Goal: Task Accomplishment & Management: Use online tool/utility

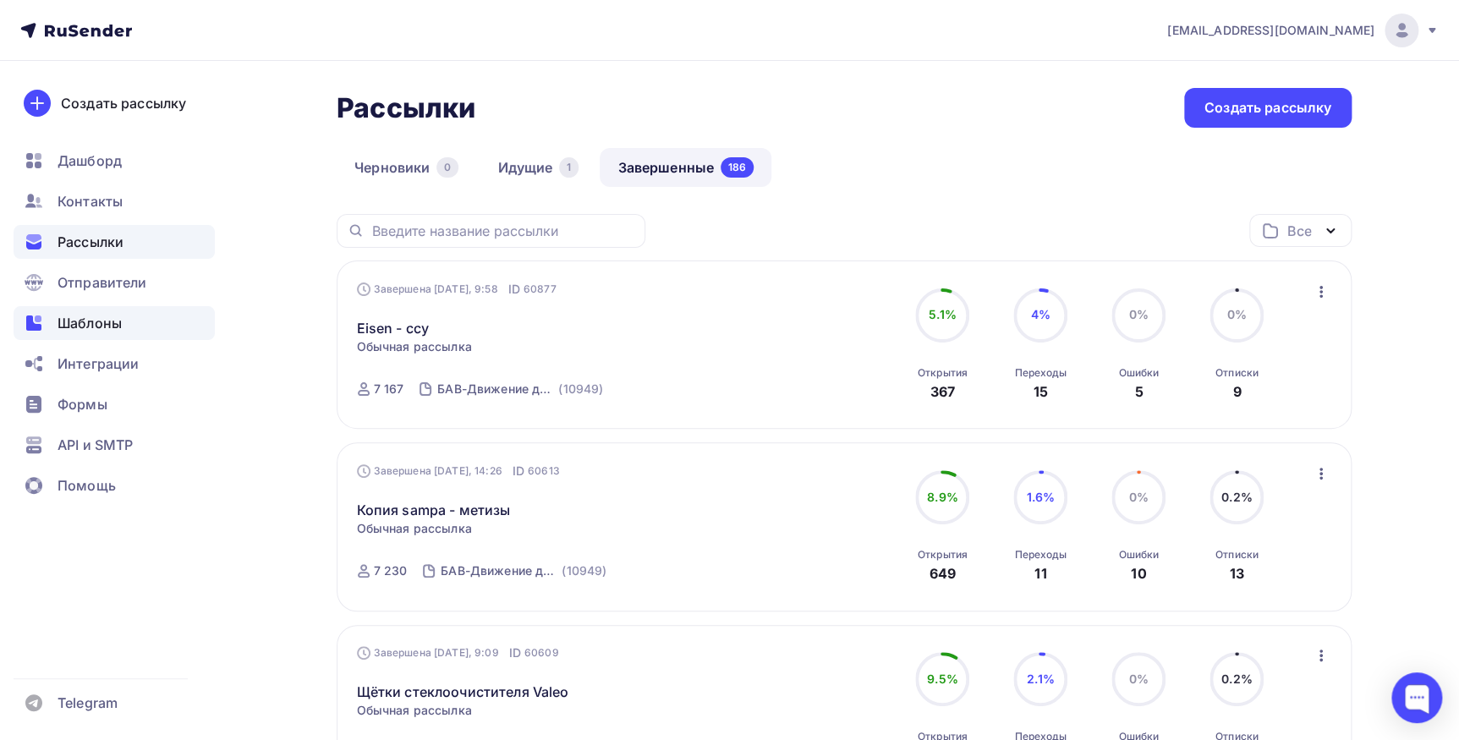
click at [84, 332] on span "Шаблоны" at bounding box center [90, 323] width 64 height 20
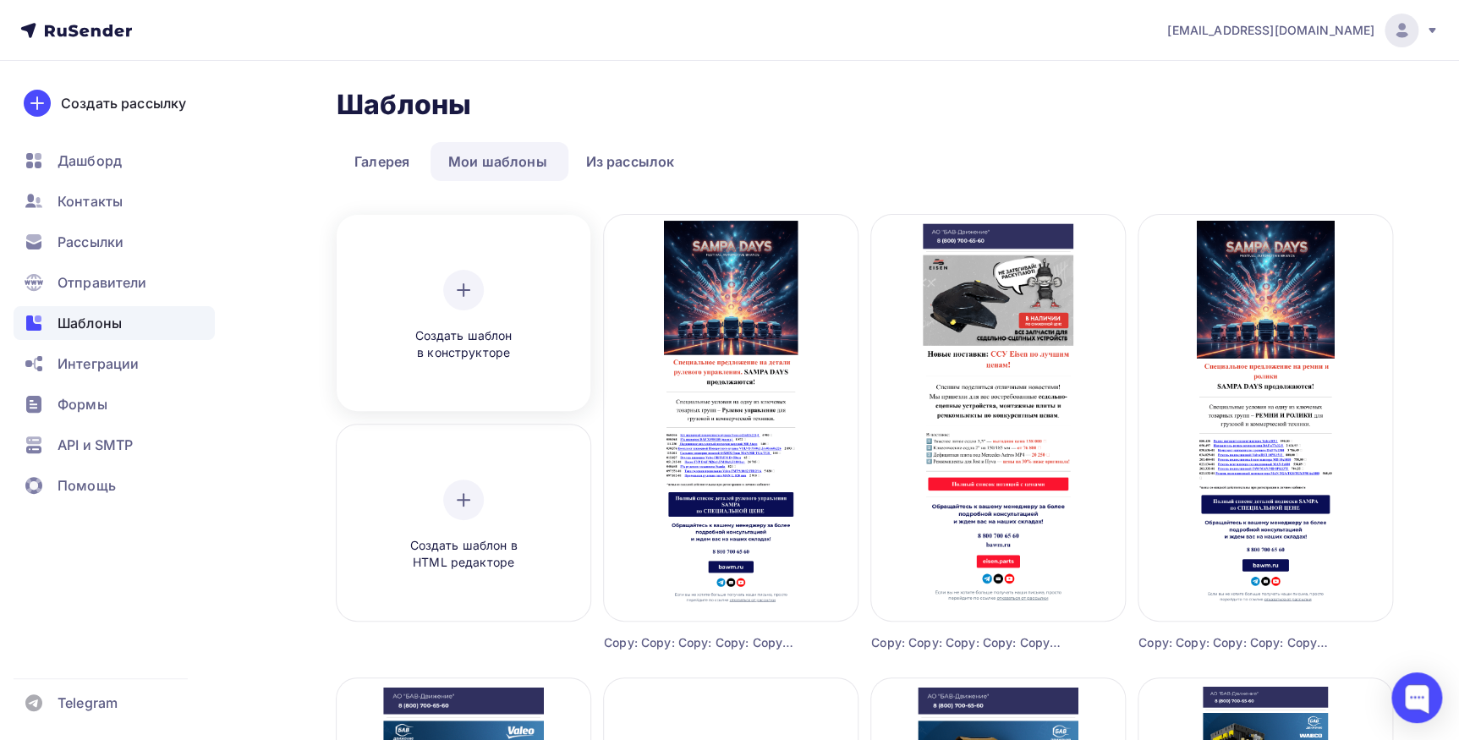
click at [445, 294] on div at bounding box center [463, 290] width 41 height 41
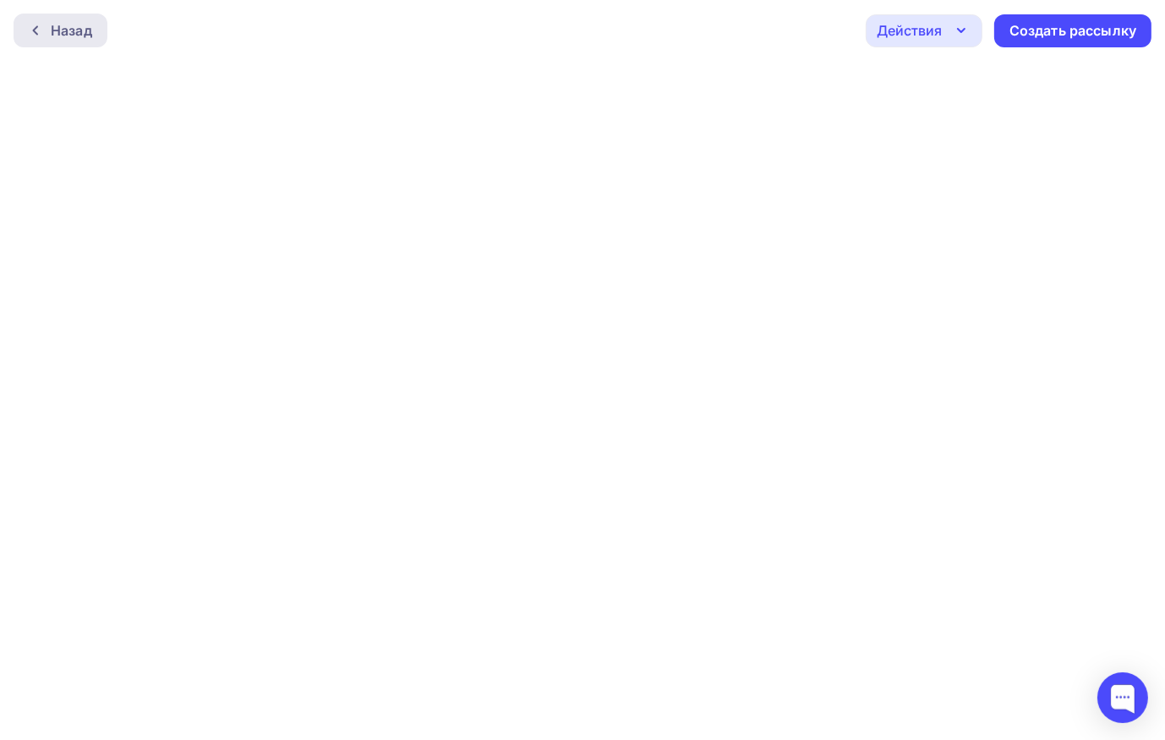
click at [79, 33] on div "Назад" at bounding box center [71, 30] width 41 height 20
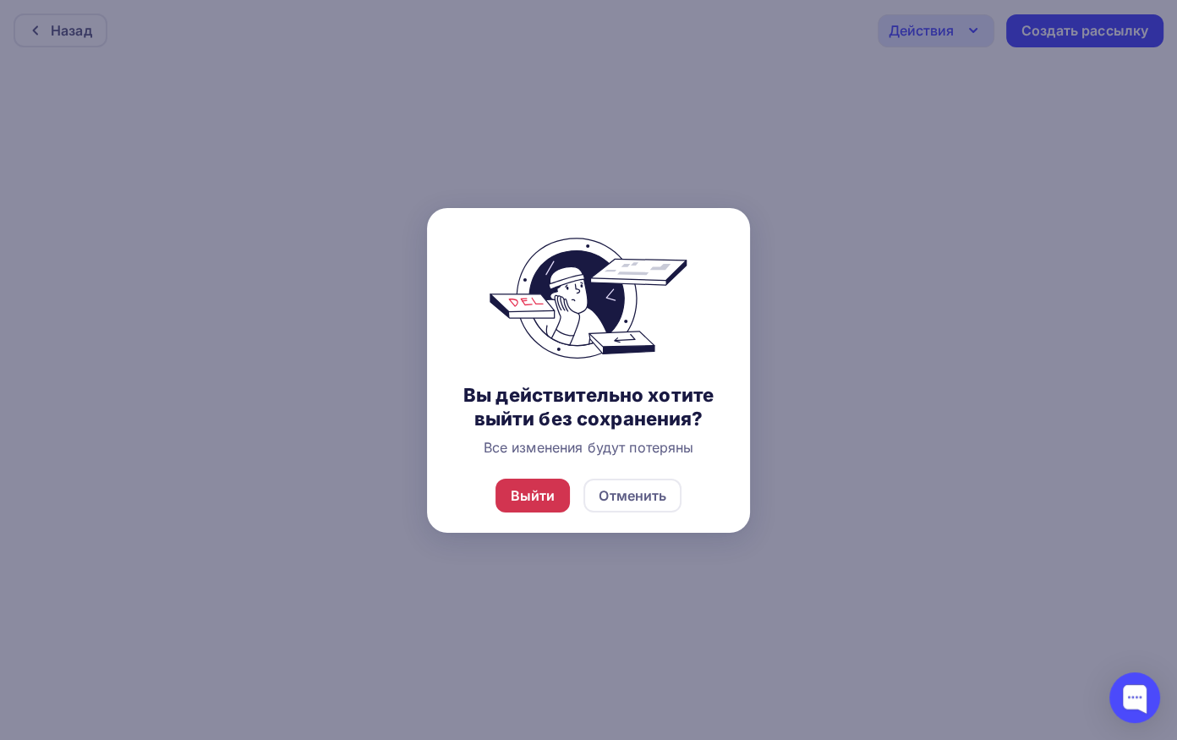
click at [549, 497] on div "Выйти" at bounding box center [533, 495] width 45 height 20
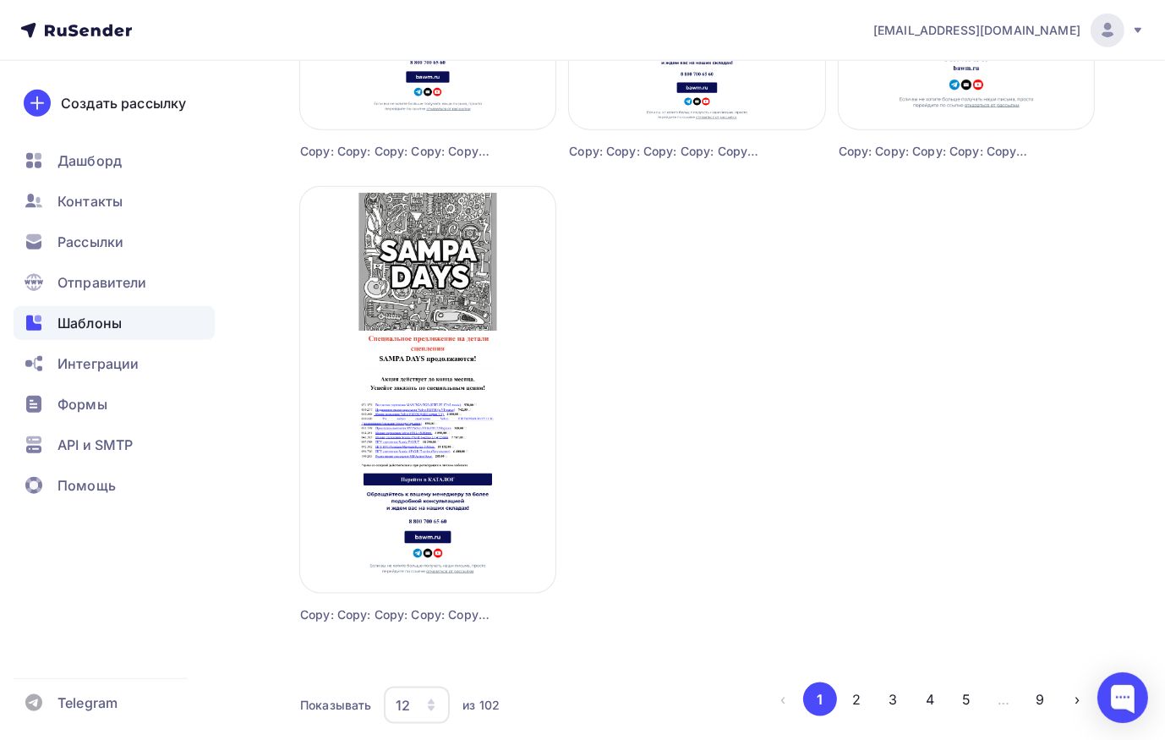
scroll to position [1955, 0]
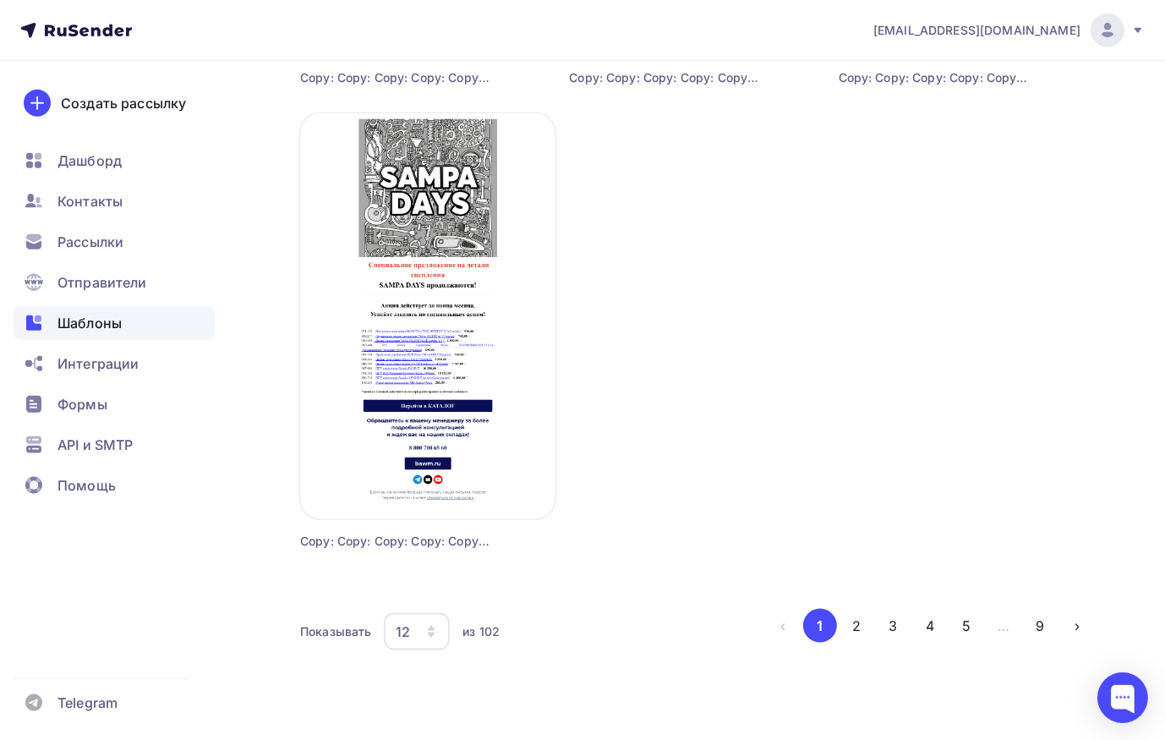
drag, startPoint x: 846, startPoint y: 618, endPoint x: 856, endPoint y: 600, distance: 21.2
click at [846, 617] on button "2" at bounding box center [857, 626] width 34 height 34
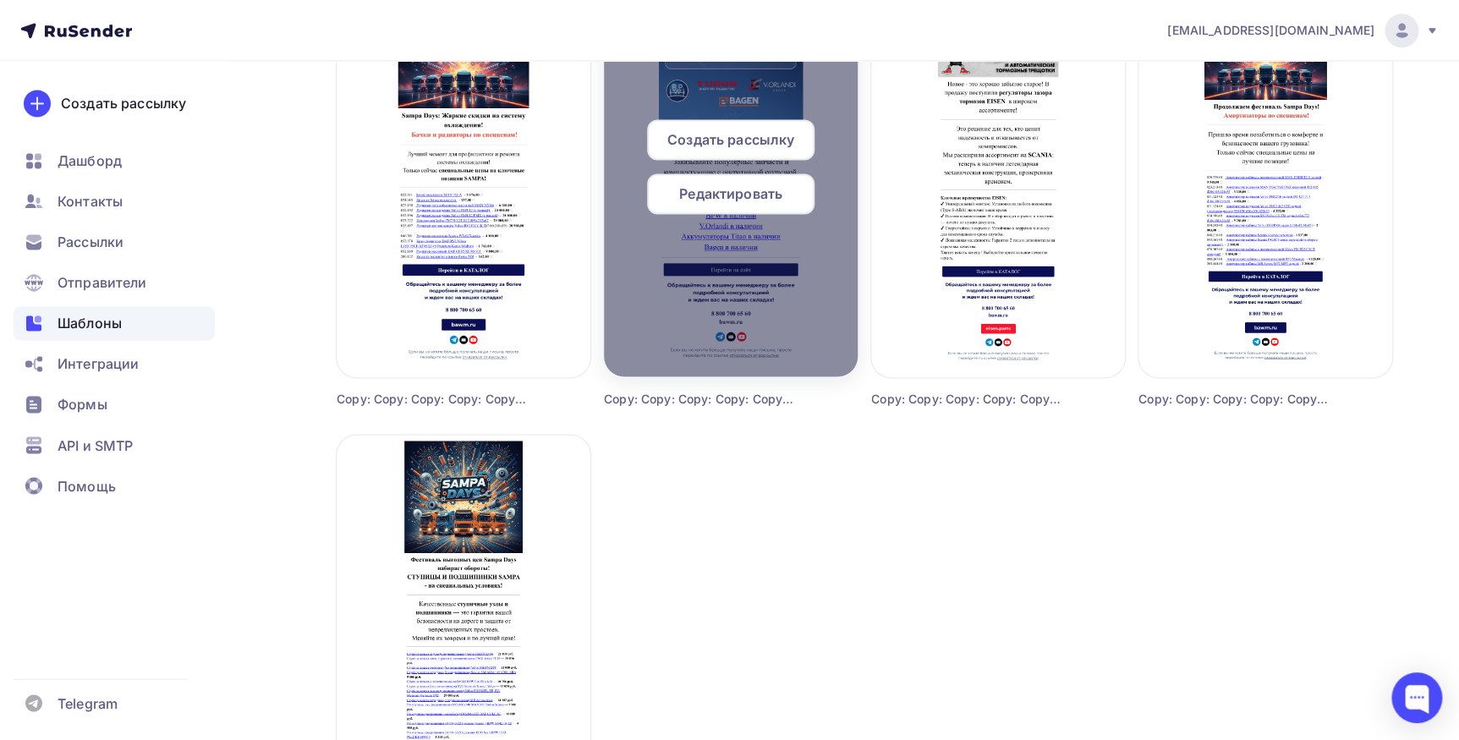
scroll to position [1461, 0]
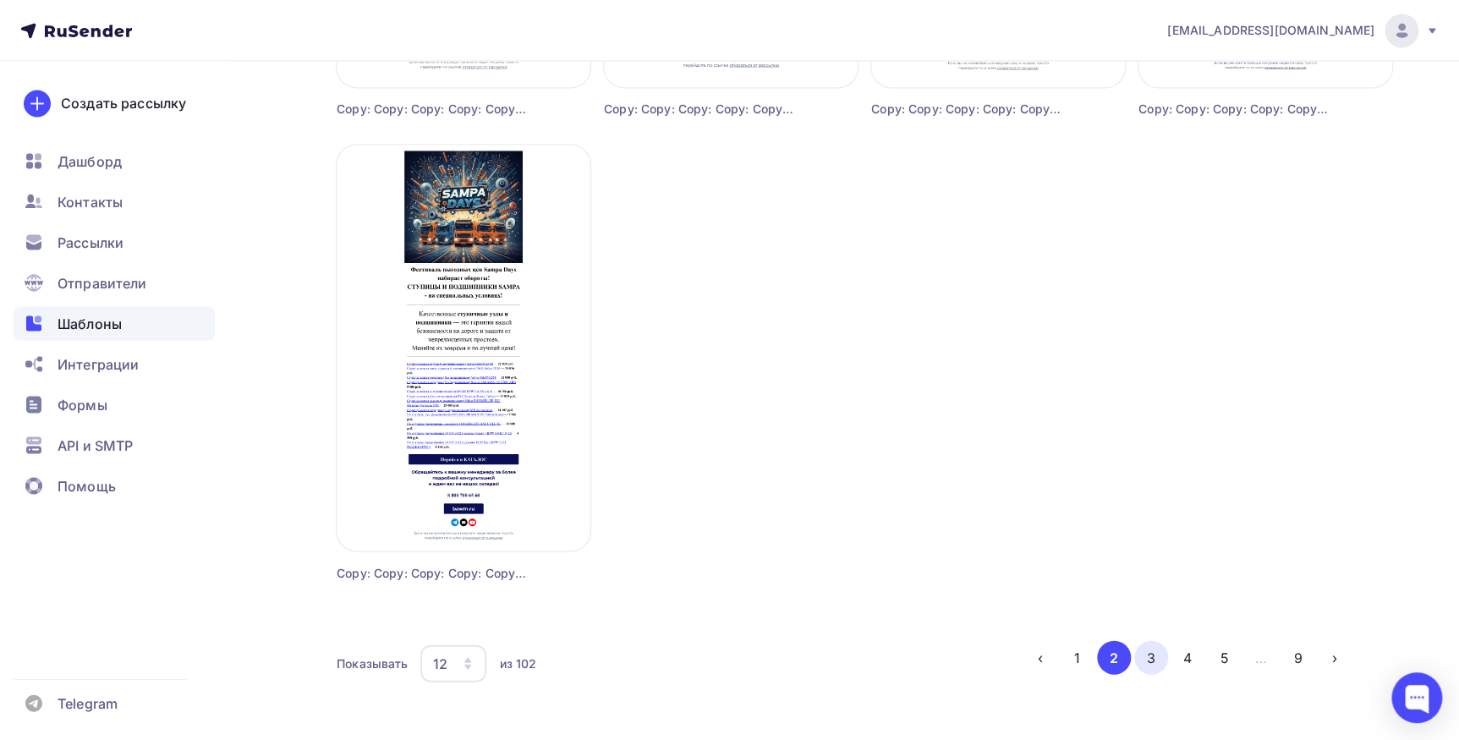
click at [1150, 660] on button "3" at bounding box center [1151, 657] width 34 height 34
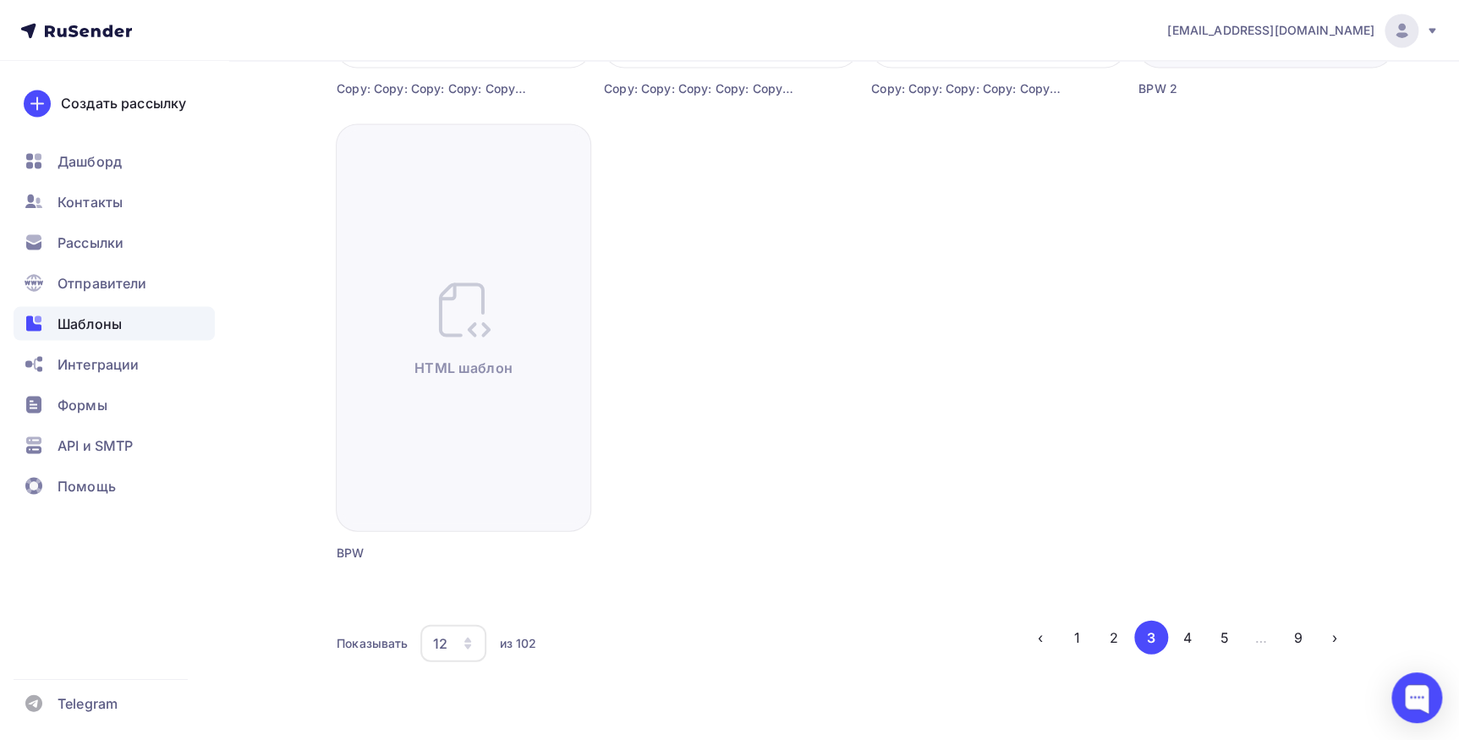
scroll to position [1492, 0]
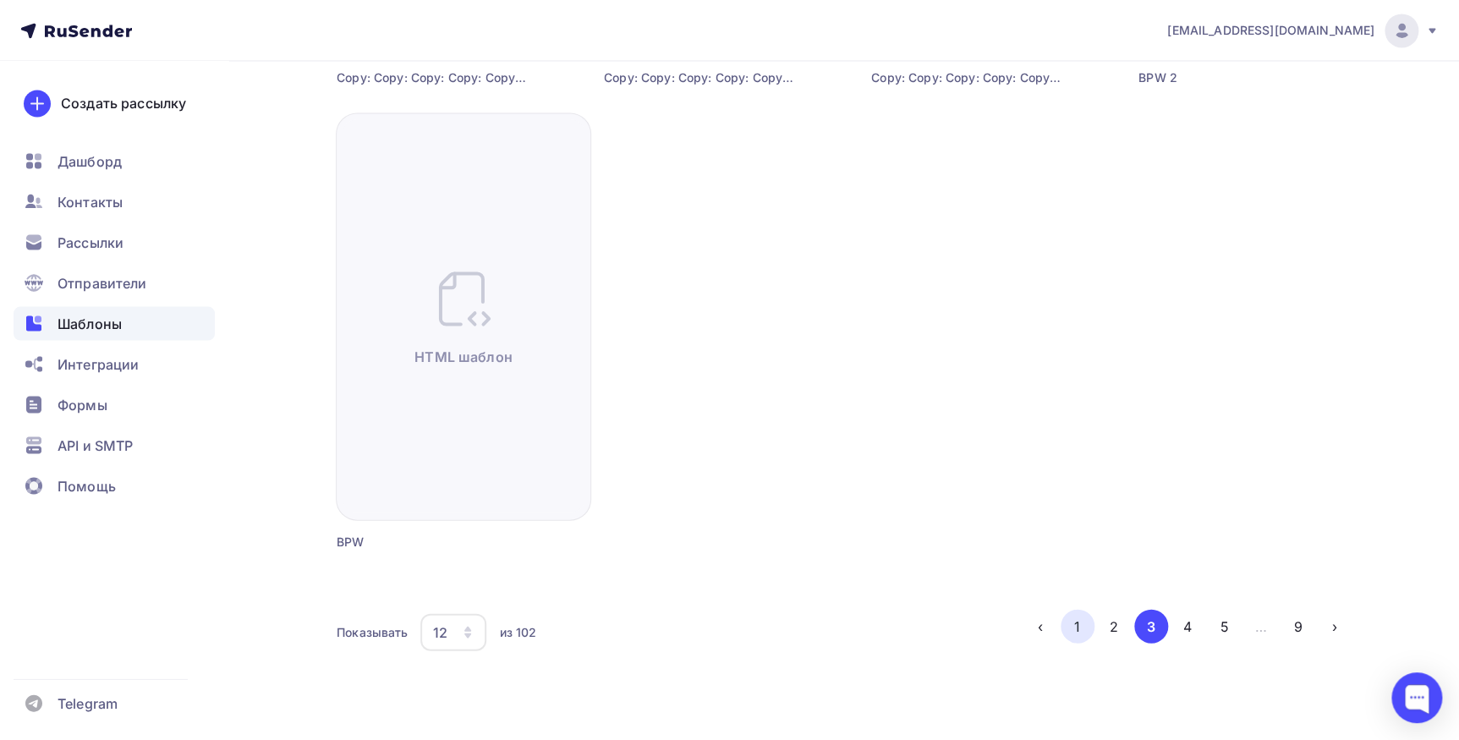
click at [1072, 633] on button "1" at bounding box center [1078, 626] width 34 height 34
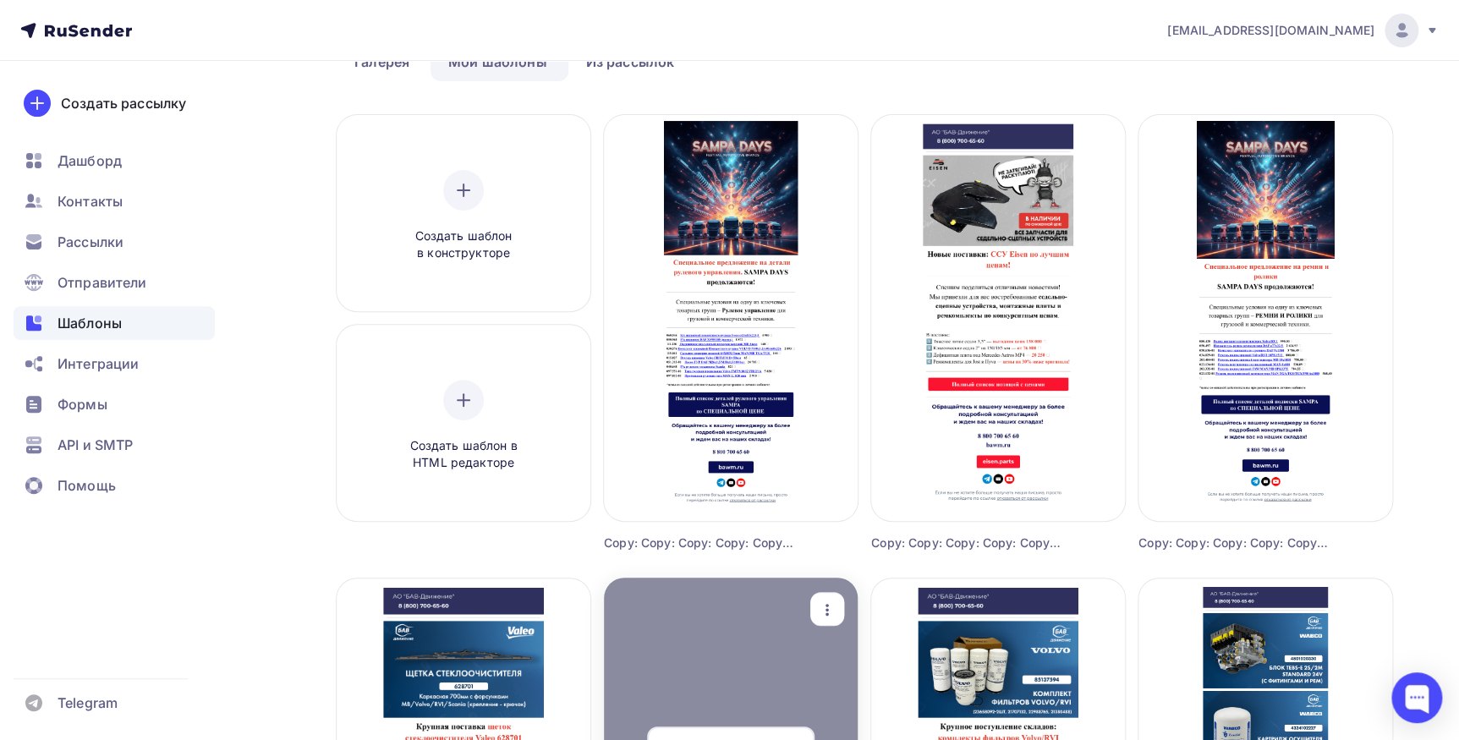
scroll to position [0, 0]
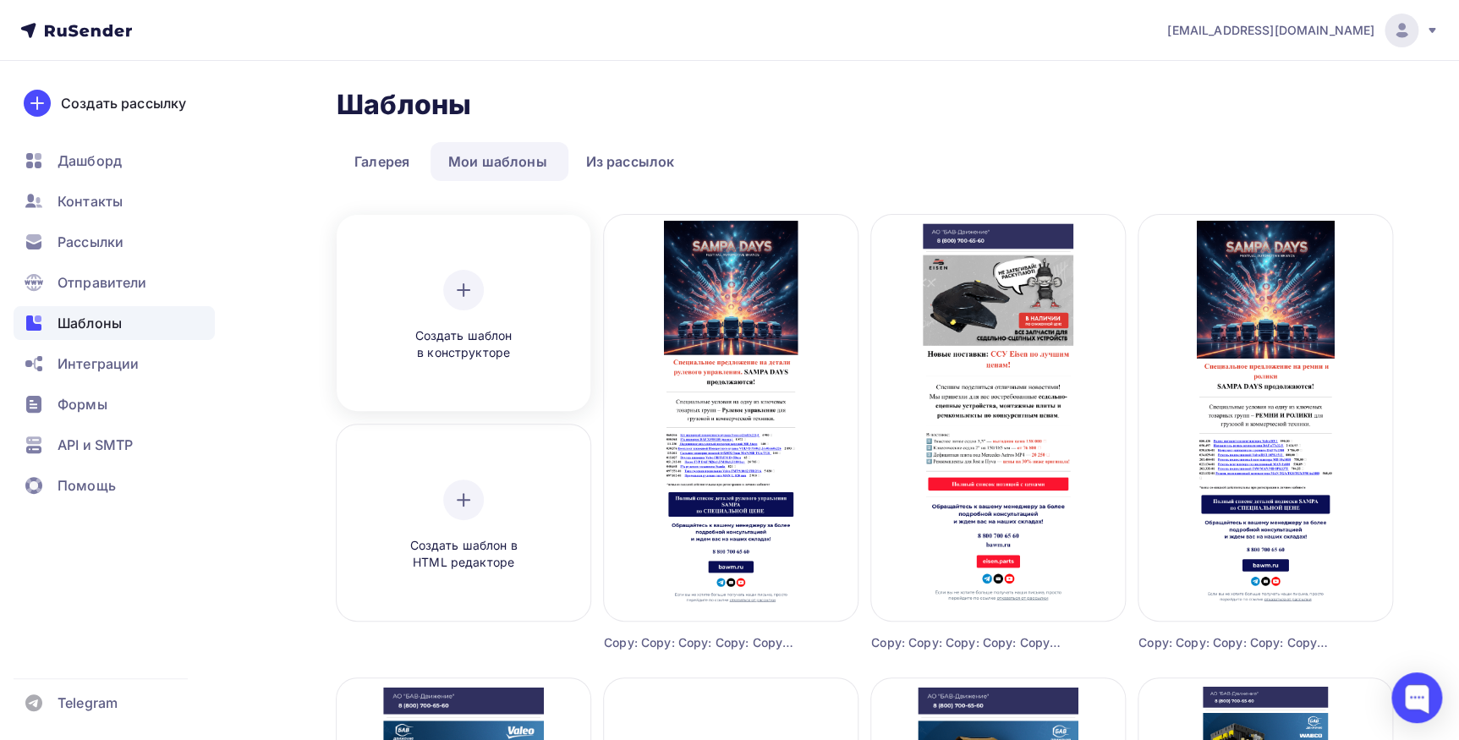
click at [466, 299] on icon at bounding box center [463, 290] width 20 height 20
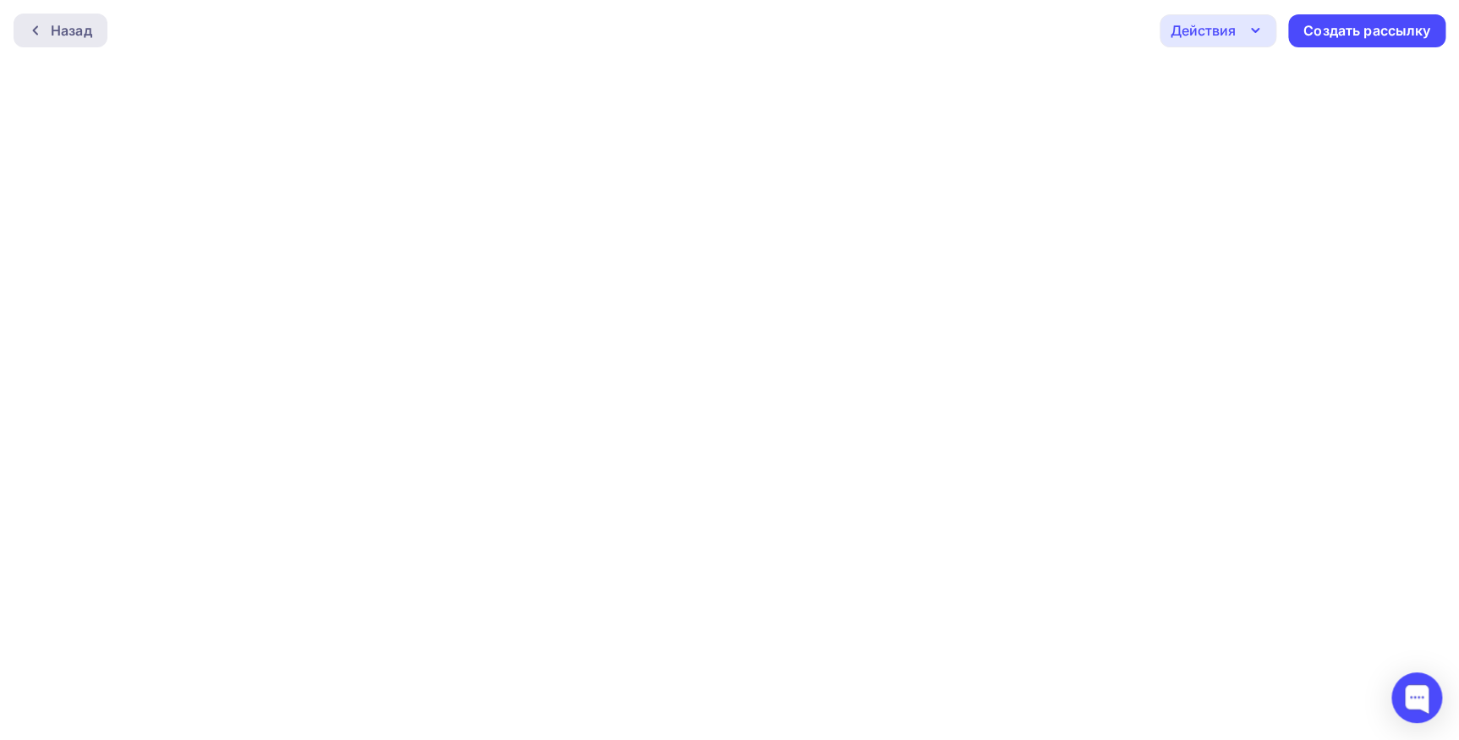
click at [86, 33] on div "Назад" at bounding box center [71, 30] width 41 height 20
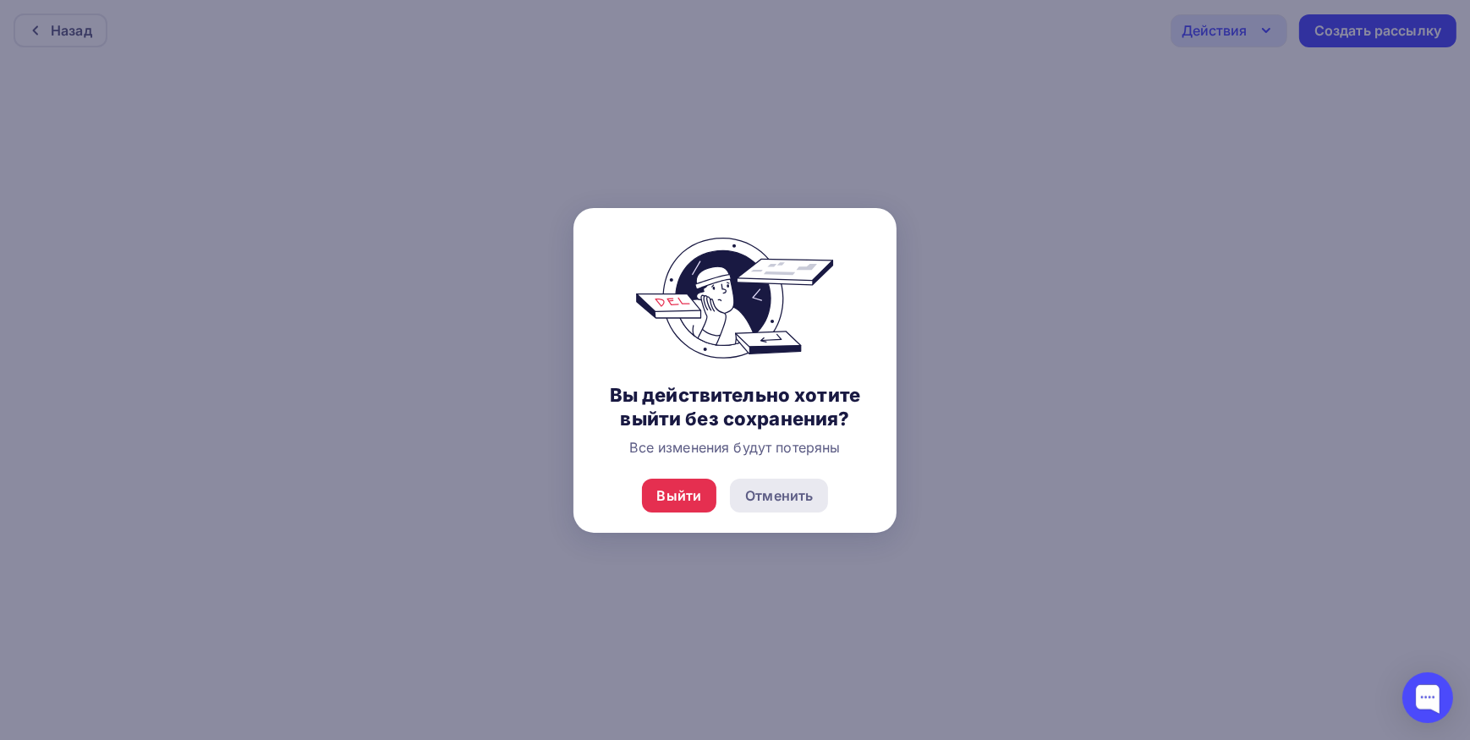
click at [754, 496] on div "Отменить" at bounding box center [779, 495] width 68 height 20
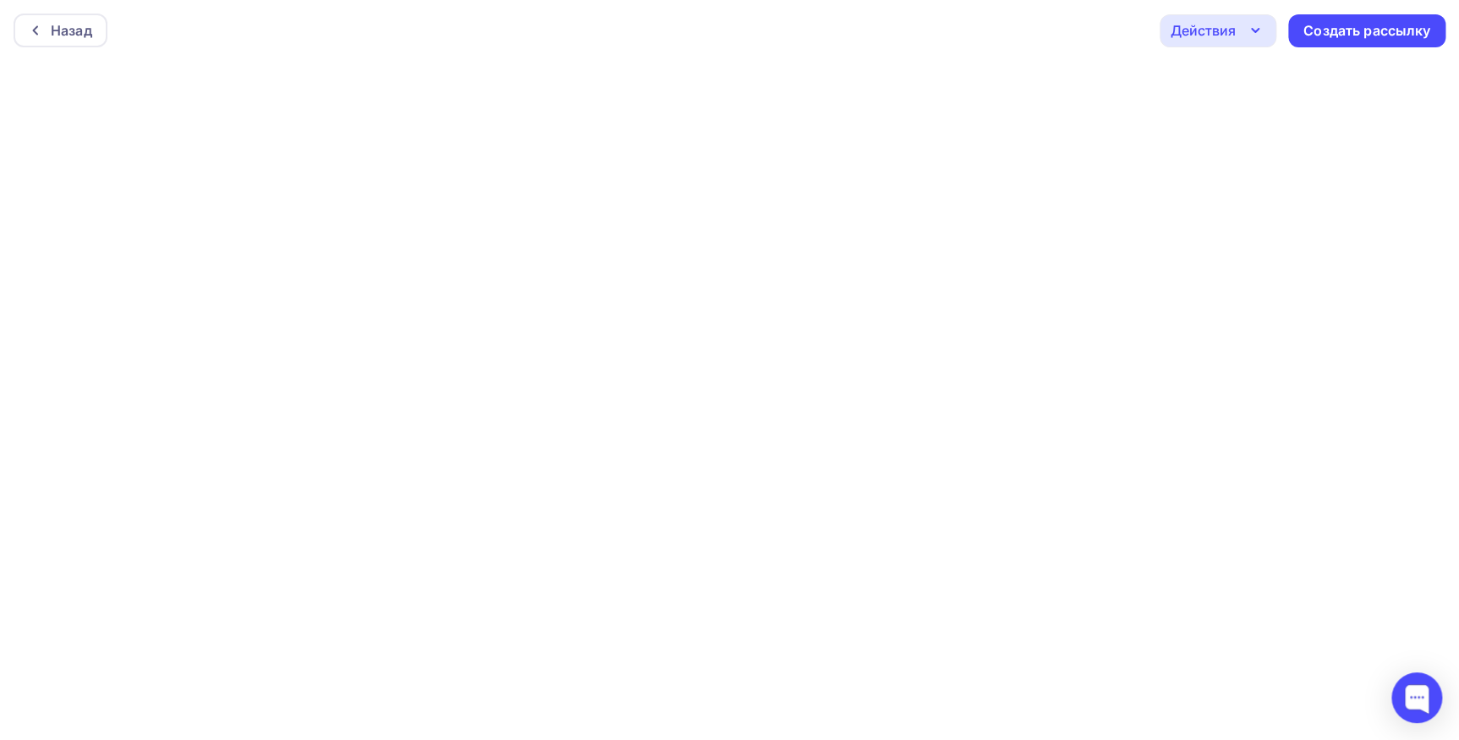
click at [1253, 36] on icon "button" at bounding box center [1255, 30] width 20 height 20
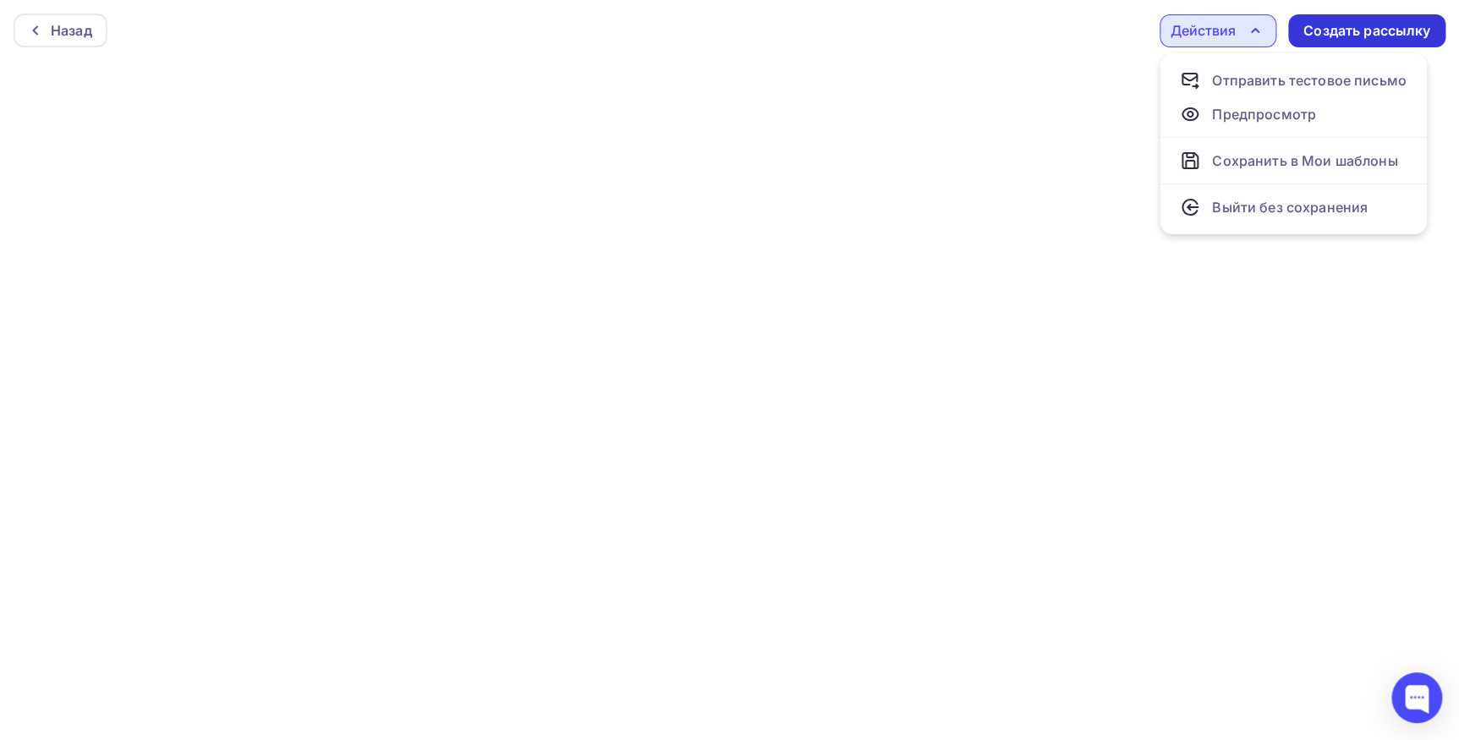
click at [1323, 30] on div "Создать рассылку" at bounding box center [1366, 30] width 127 height 19
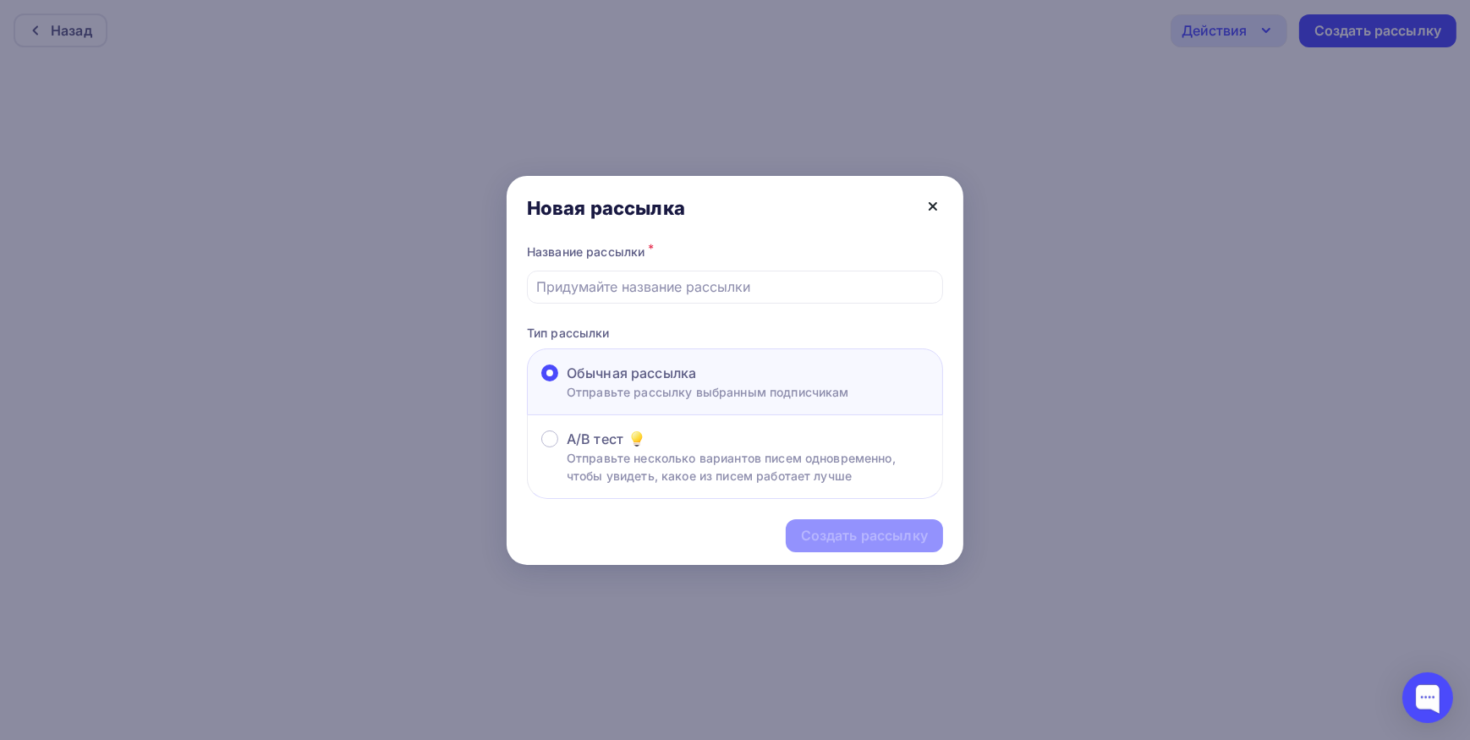
click at [928, 211] on icon at bounding box center [933, 206] width 20 height 20
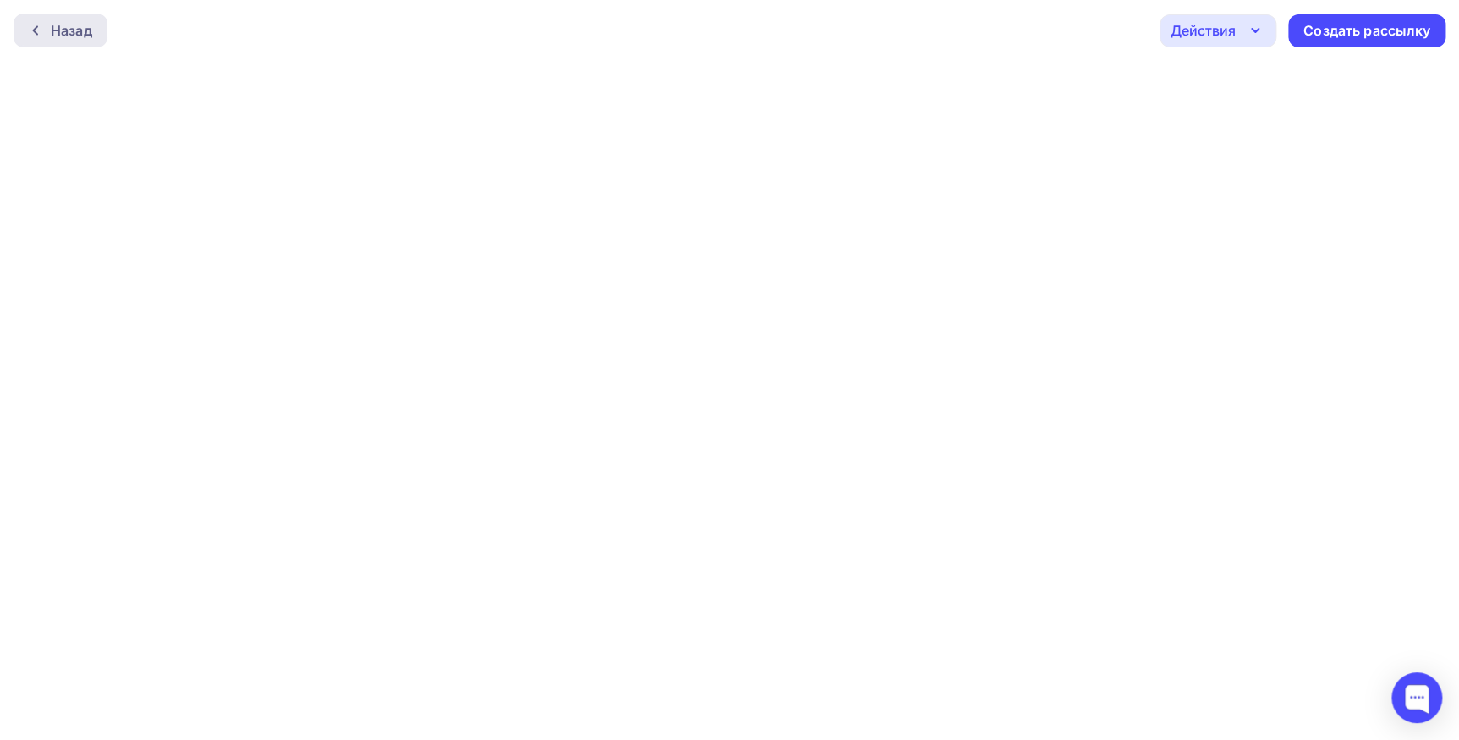
click at [85, 30] on div "Назад" at bounding box center [71, 30] width 41 height 20
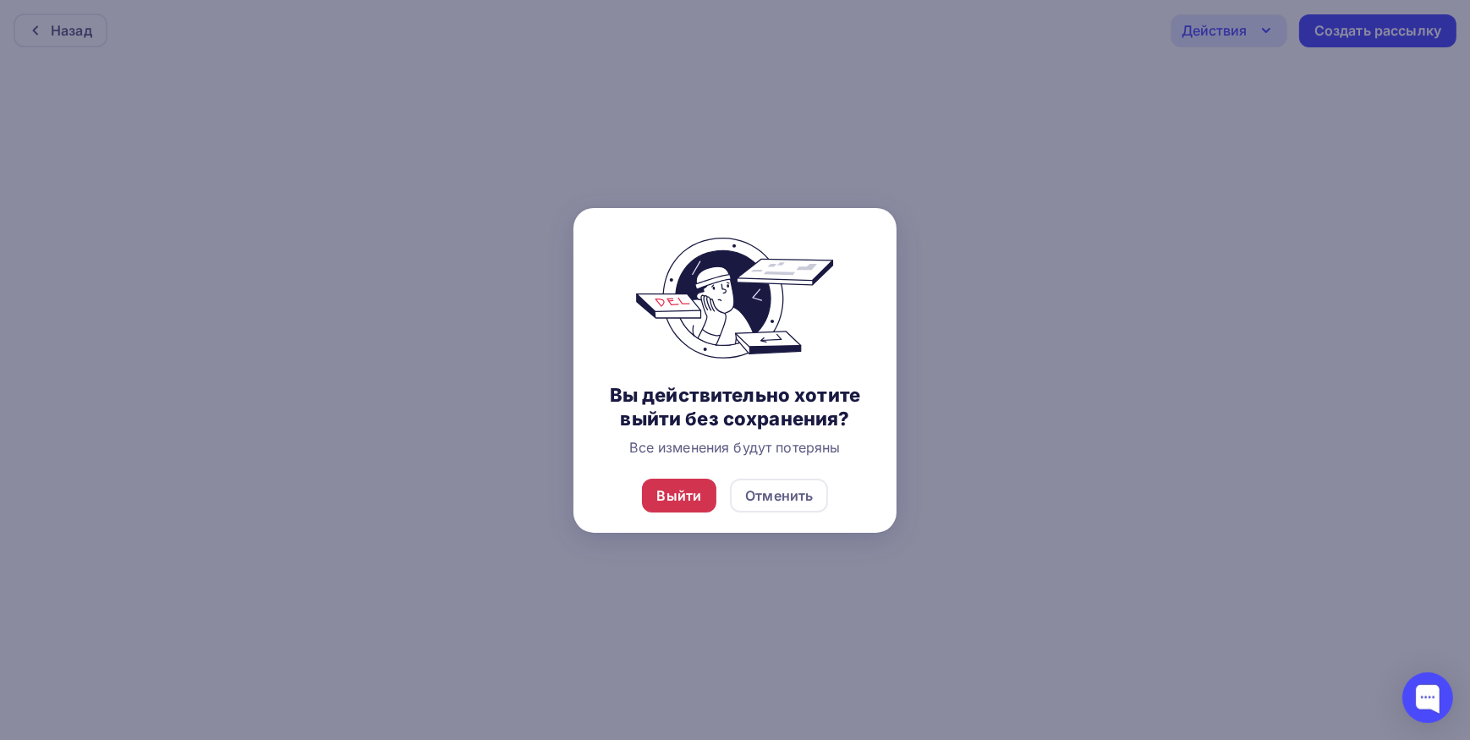
click at [657, 506] on div "Выйти" at bounding box center [679, 496] width 75 height 34
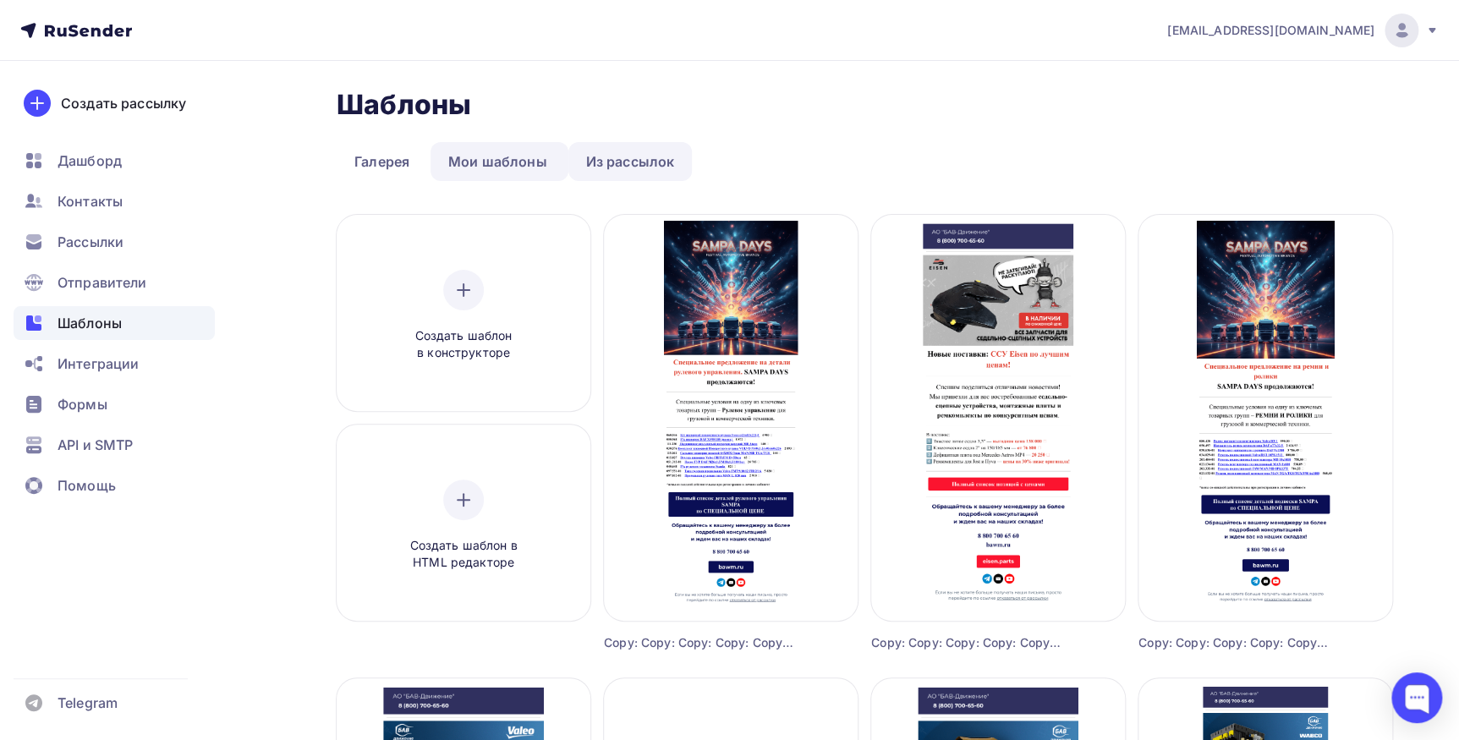
click at [609, 161] on link "Из рассылок" at bounding box center [630, 161] width 124 height 39
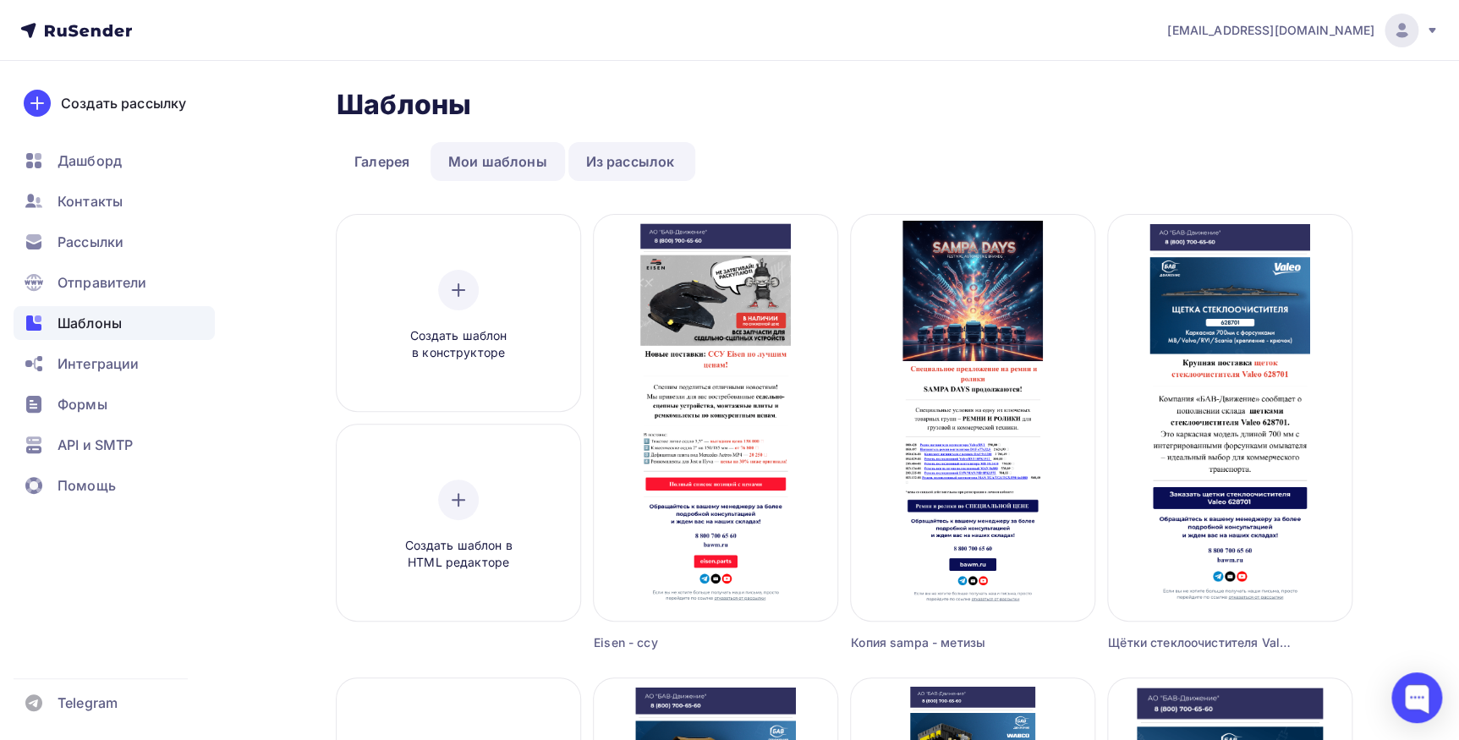
click at [454, 163] on link "Мои шаблоны" at bounding box center [497, 161] width 134 height 39
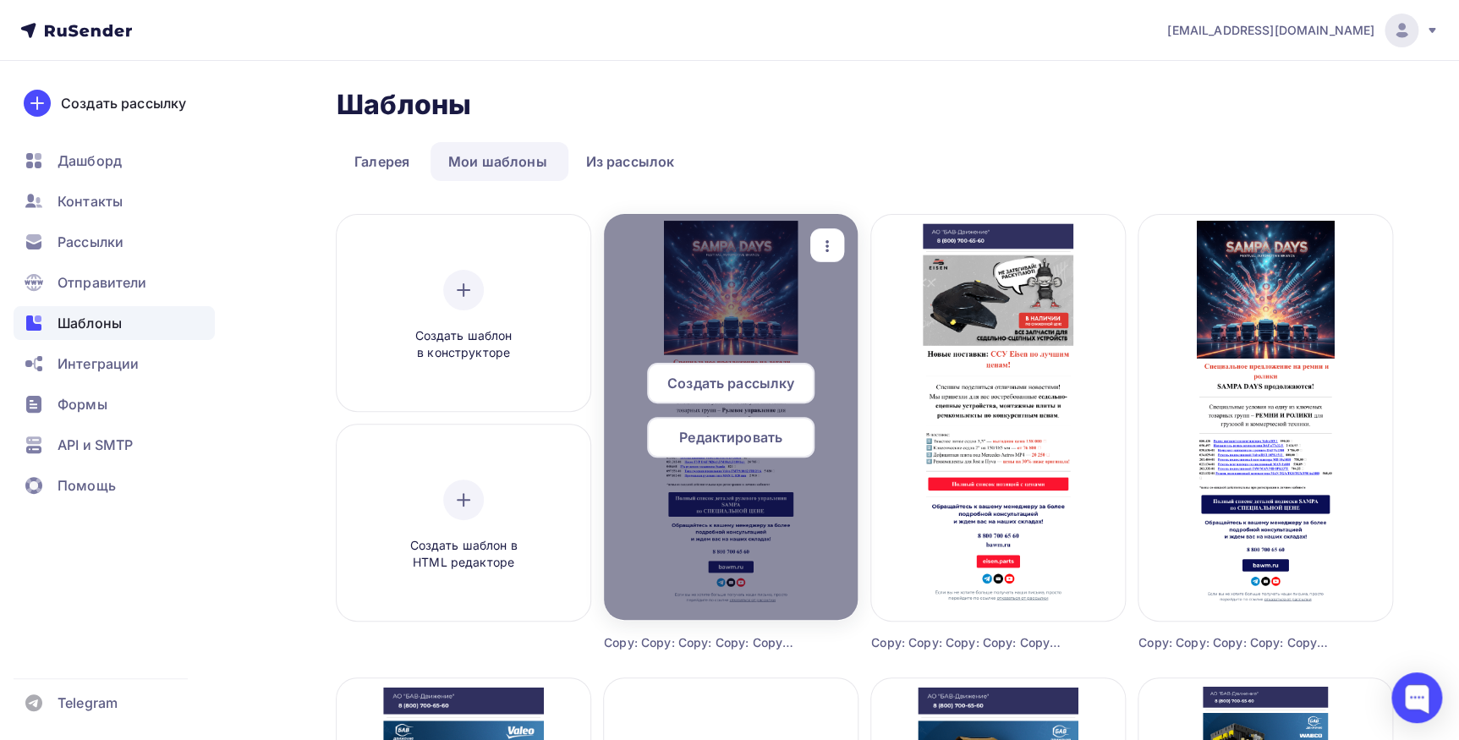
click at [825, 240] on icon "button" at bounding box center [827, 246] width 20 height 20
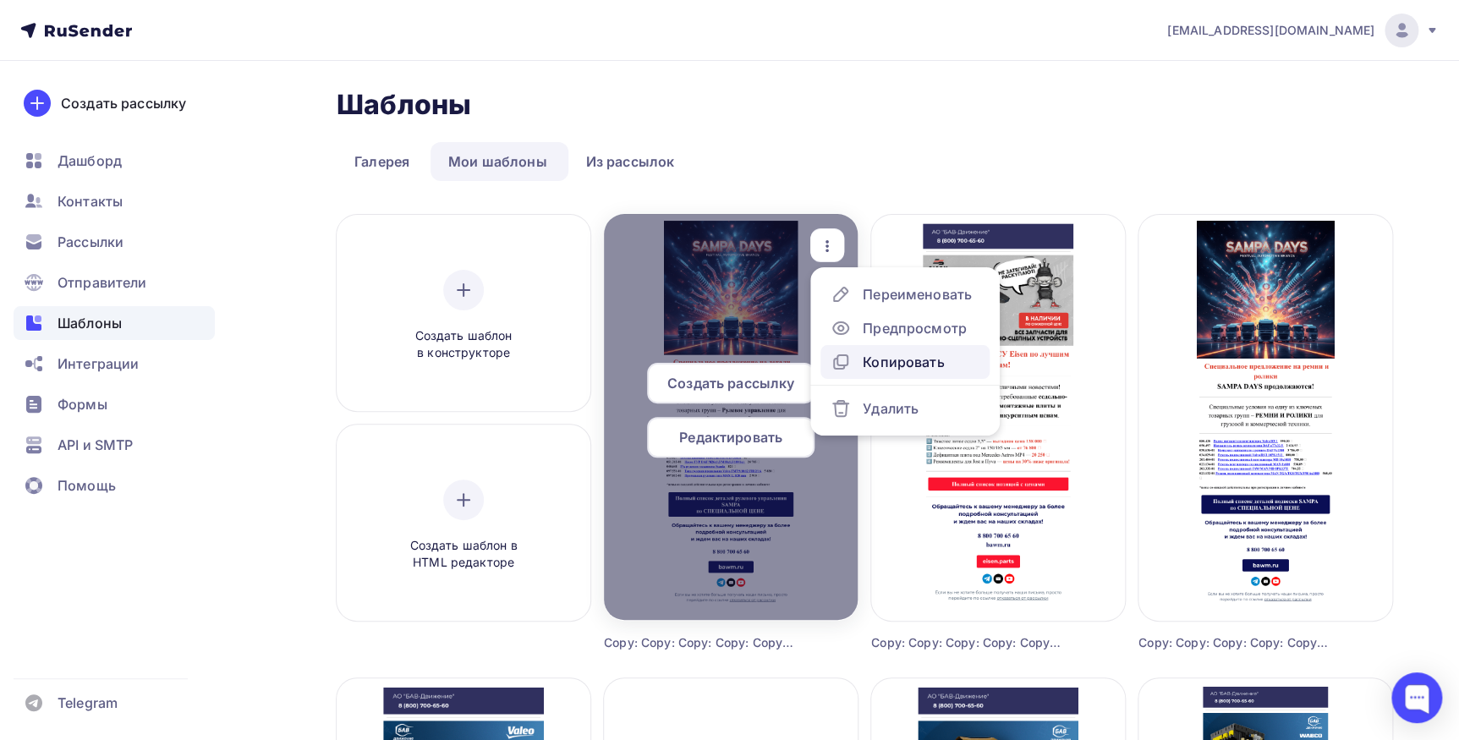
click at [921, 357] on div "Копировать" at bounding box center [903, 362] width 81 height 20
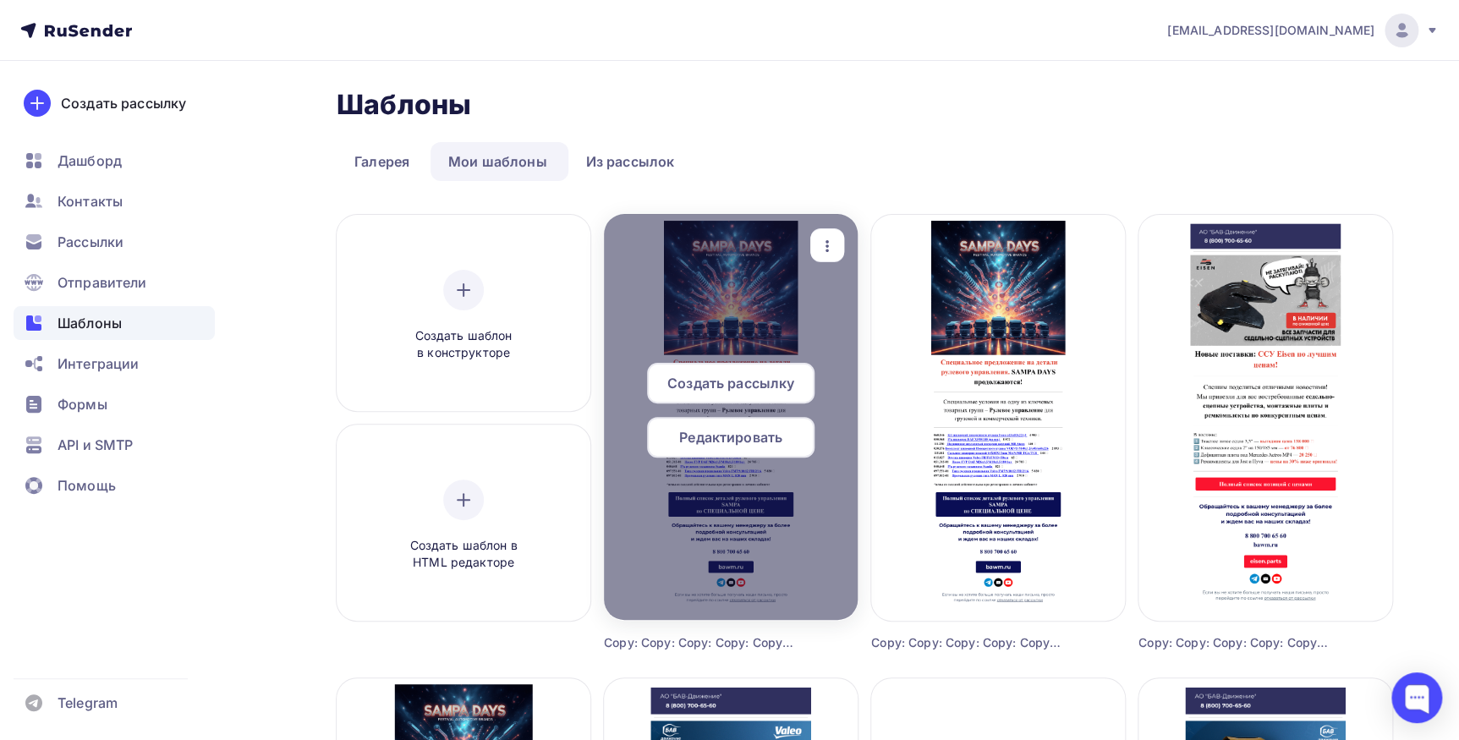
click at [768, 431] on span "Редактировать" at bounding box center [730, 437] width 103 height 20
